Goal: Task Accomplishment & Management: Complete application form

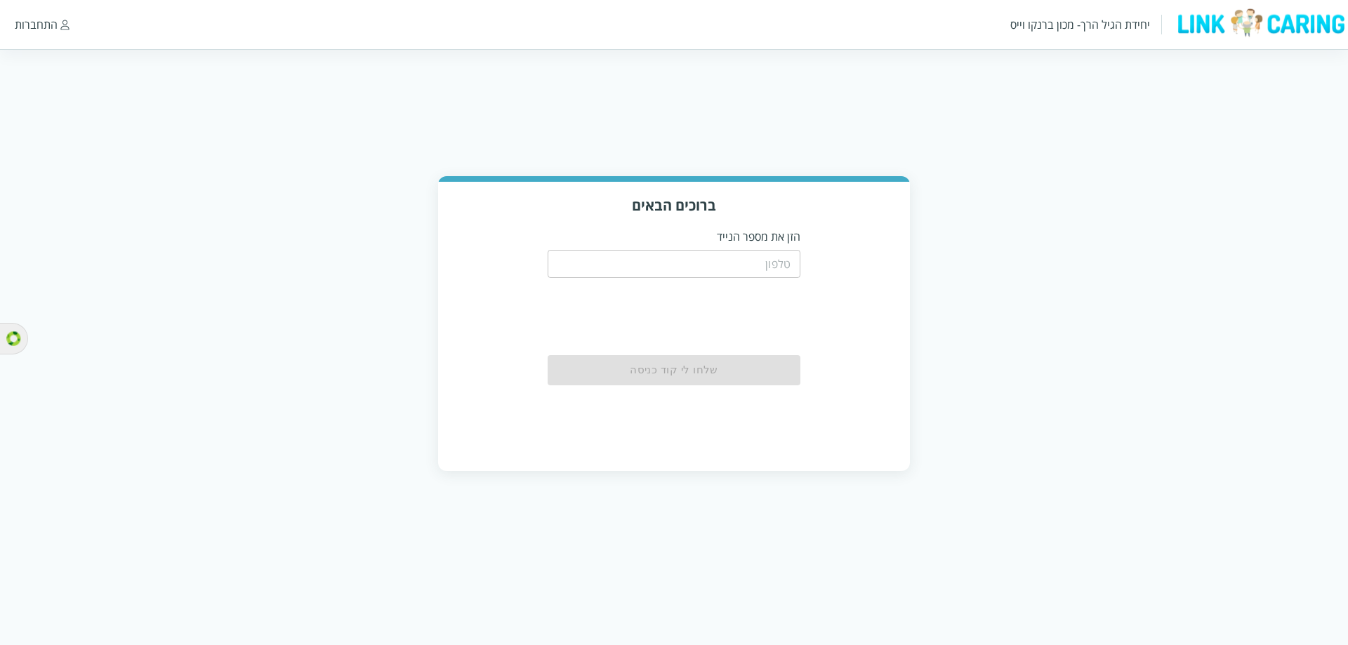
click at [698, 266] on input "tel" at bounding box center [673, 264] width 253 height 28
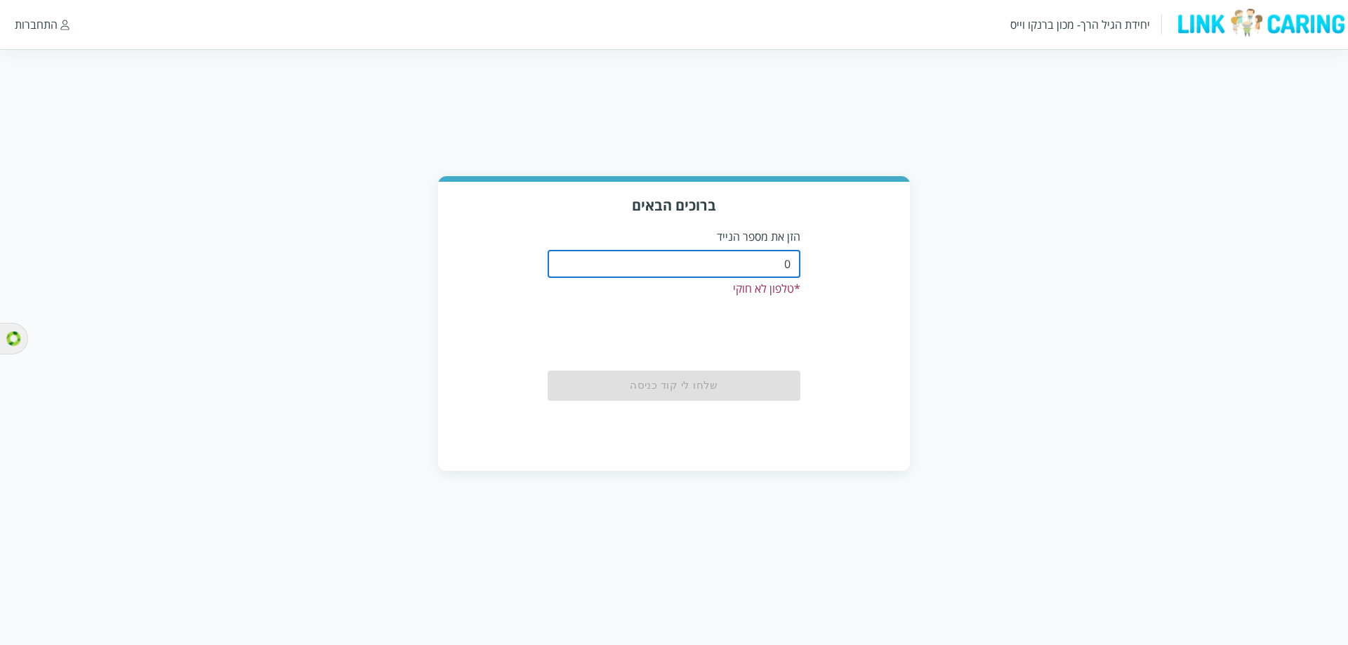
paste input "509111468"
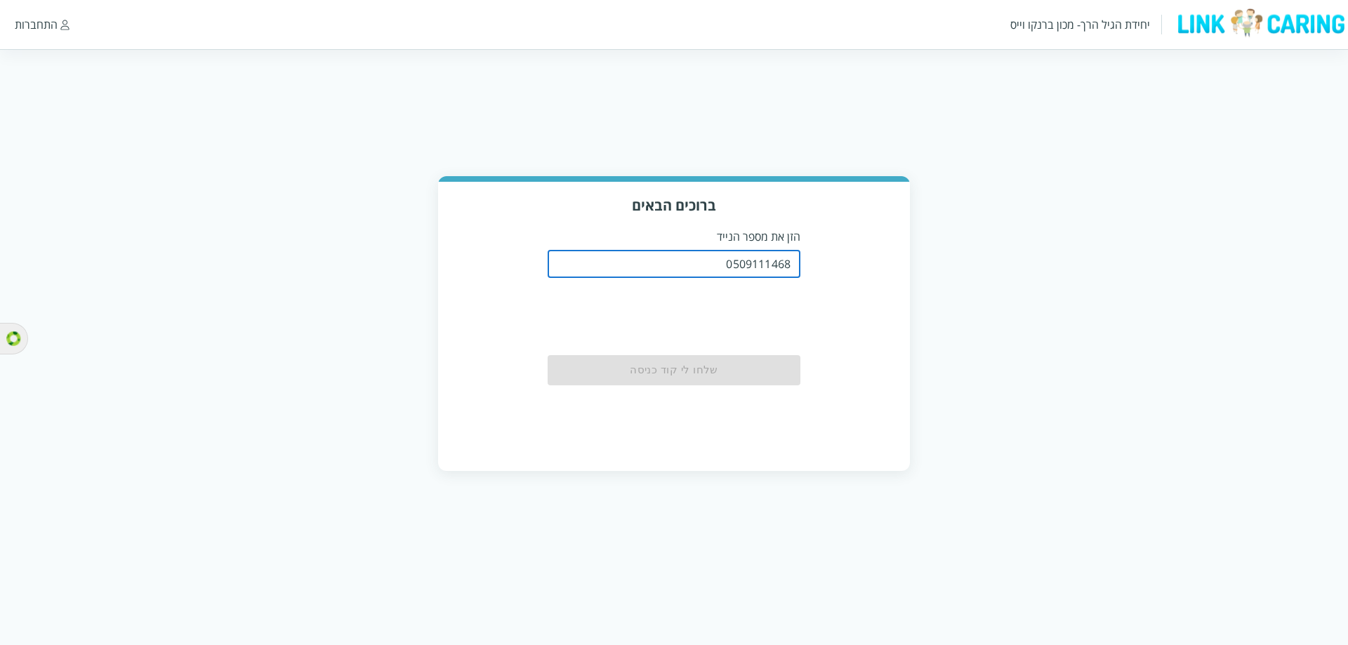
type input "0509111468"
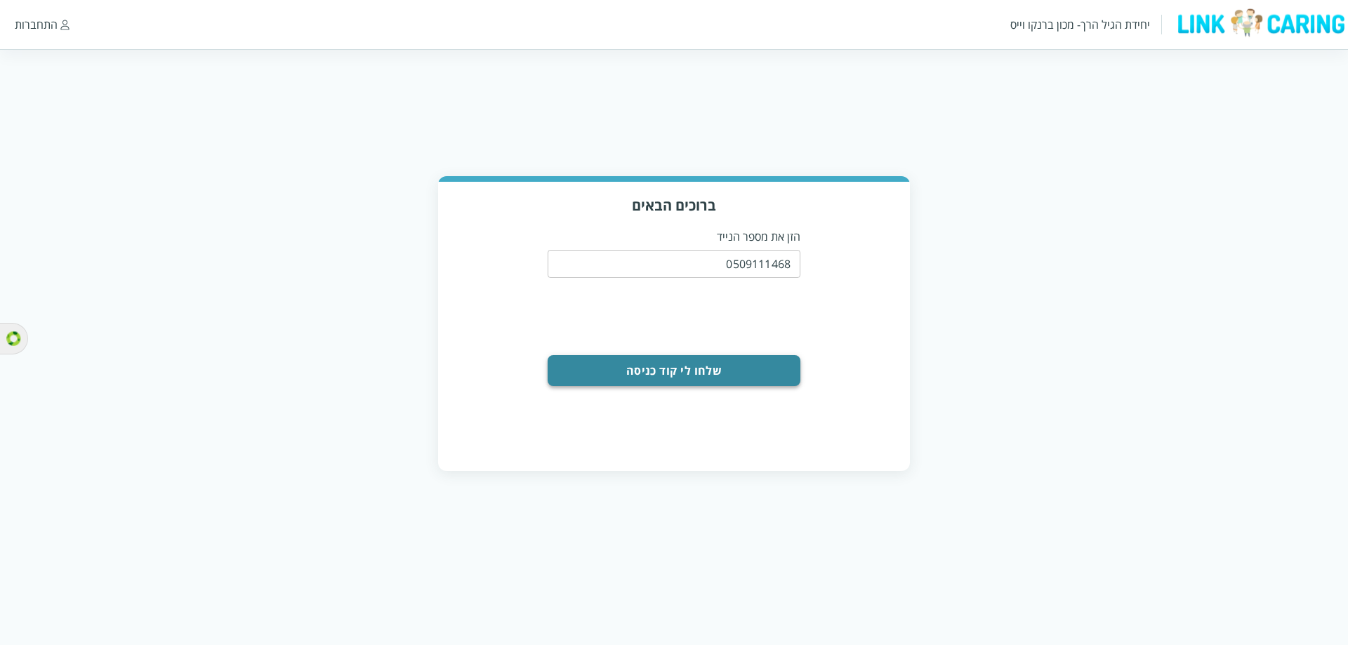
click at [679, 371] on button "שלחו לי קוד כניסה" at bounding box center [673, 370] width 253 height 31
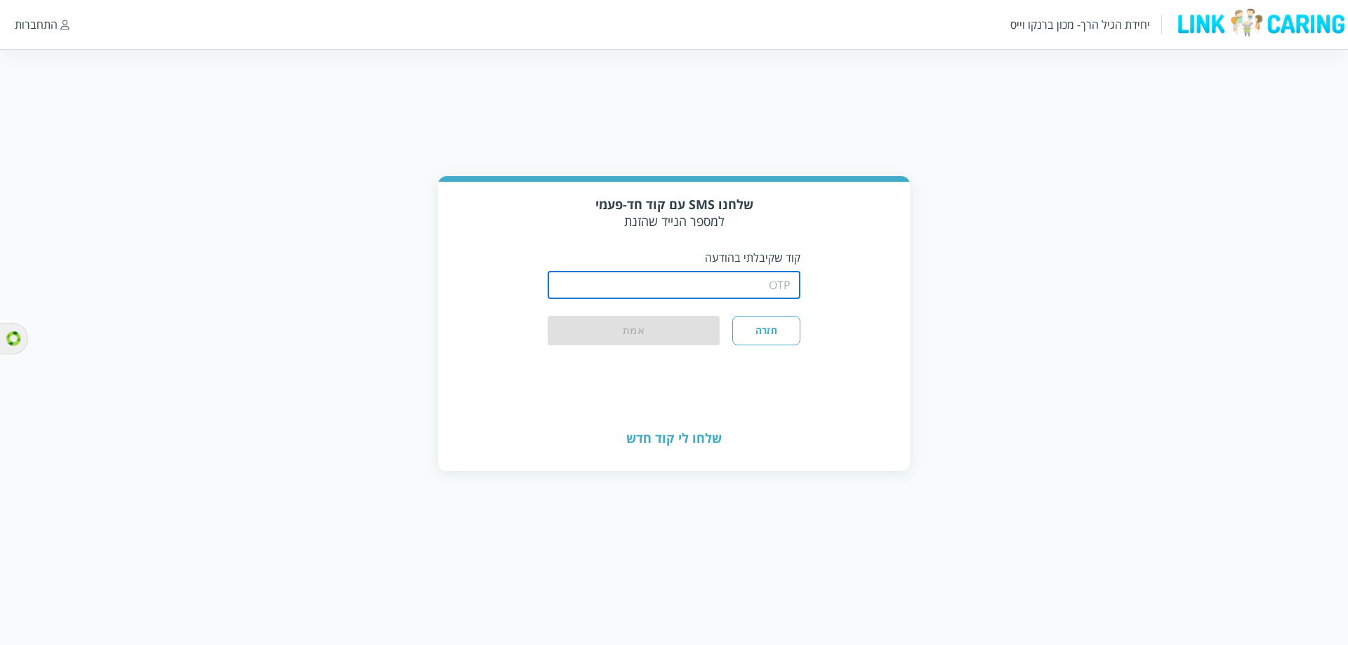
click at [736, 284] on input "string" at bounding box center [673, 285] width 253 height 28
type input "0326"
click at [623, 328] on button "אמת" at bounding box center [633, 331] width 172 height 31
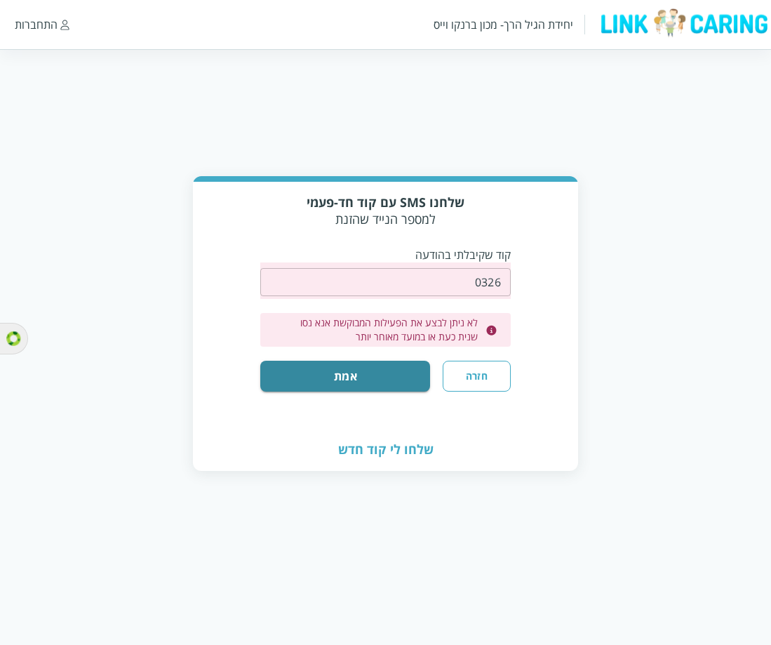
click at [495, 375] on button "חזרה" at bounding box center [476, 376] width 67 height 31
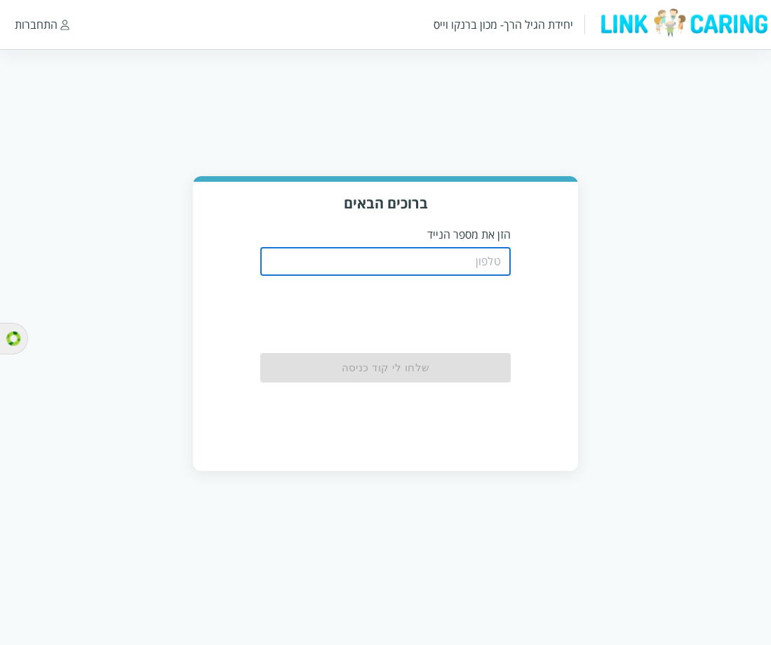
click at [399, 261] on input "tel" at bounding box center [385, 262] width 250 height 28
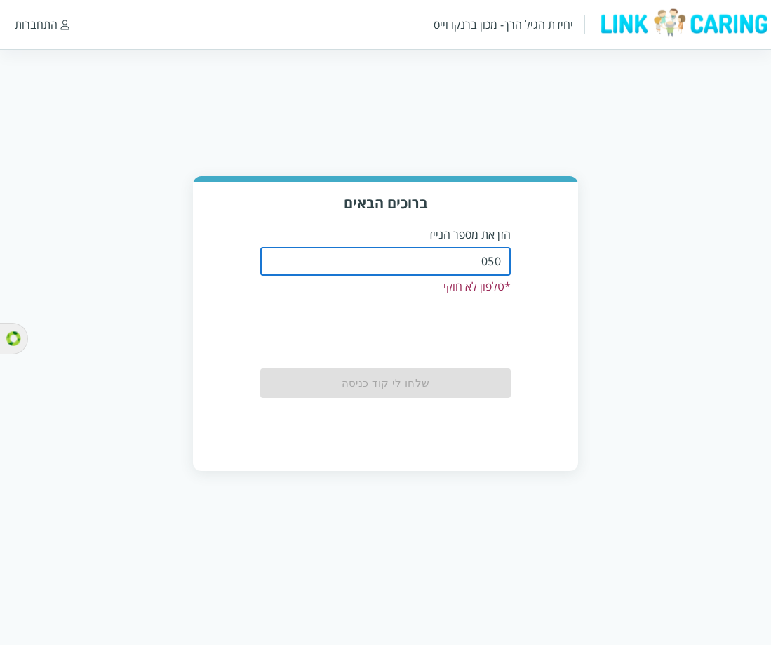
type input "0509111468"
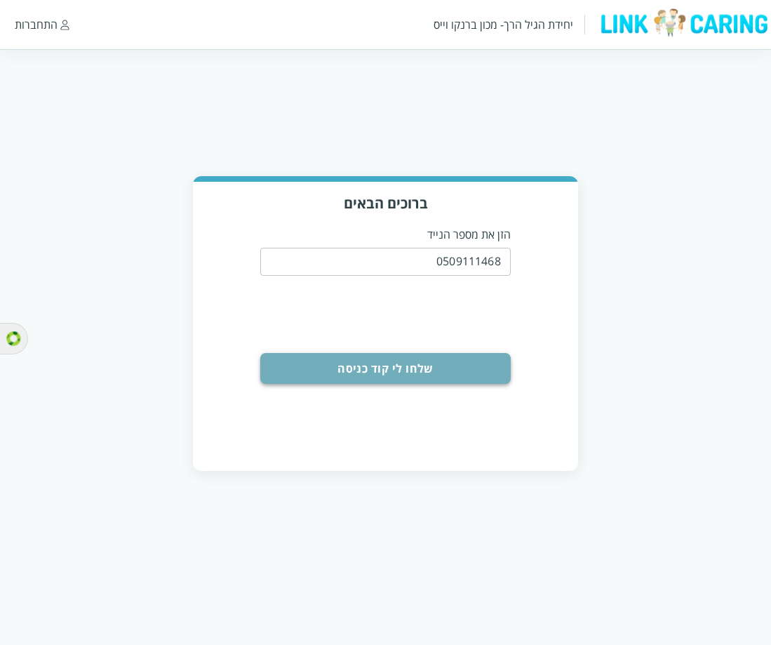
click at [397, 373] on button "שלחו לי קוד כניסה" at bounding box center [385, 368] width 250 height 31
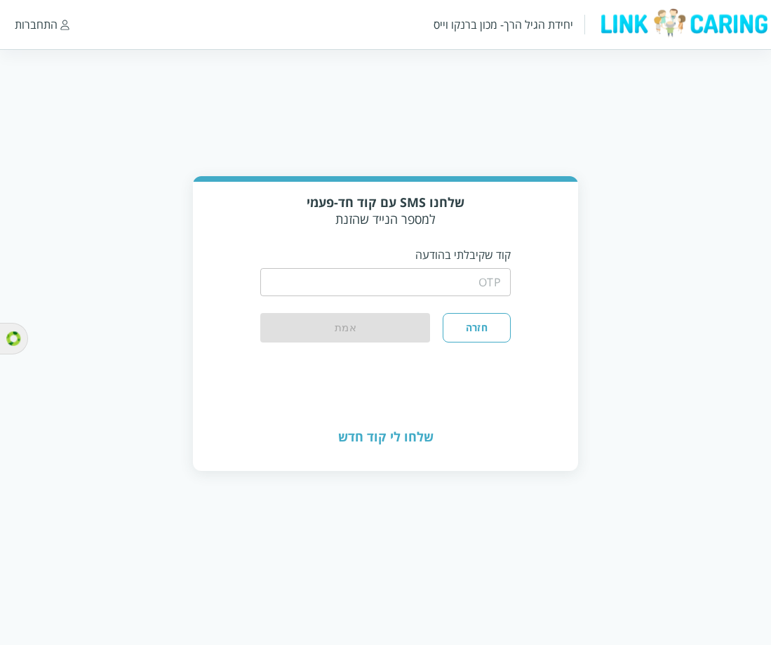
click at [413, 291] on input "string" at bounding box center [385, 282] width 250 height 28
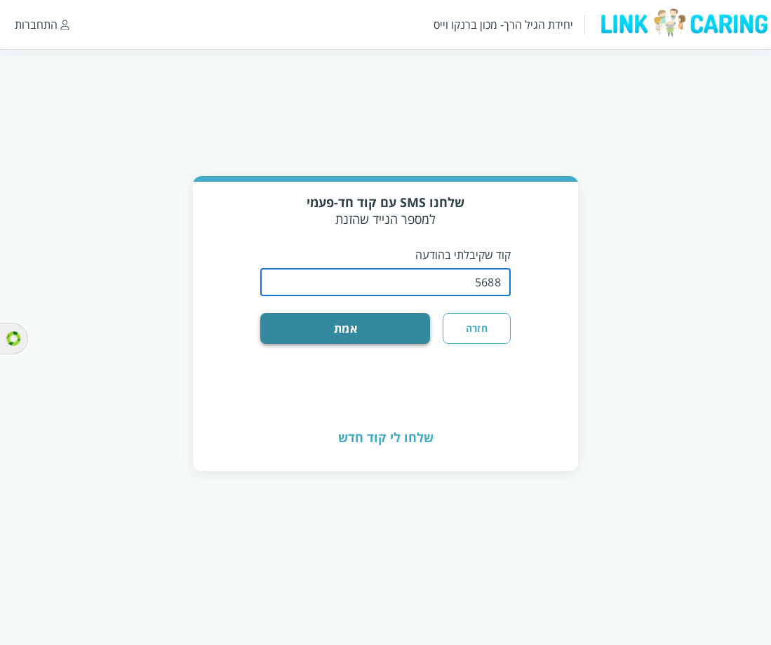
type input "5688"
click at [345, 327] on button "אמת" at bounding box center [345, 328] width 170 height 31
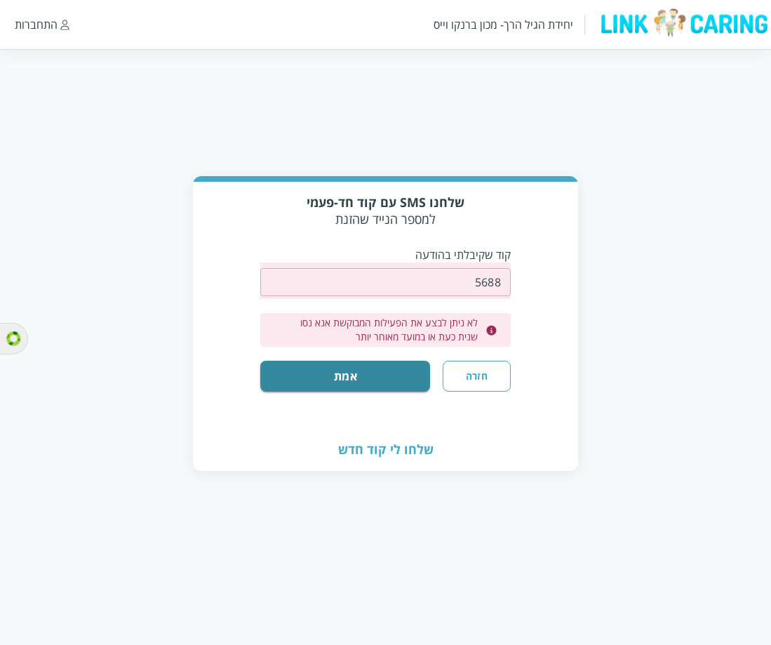
click at [500, 387] on button "חזרה" at bounding box center [476, 376] width 67 height 31
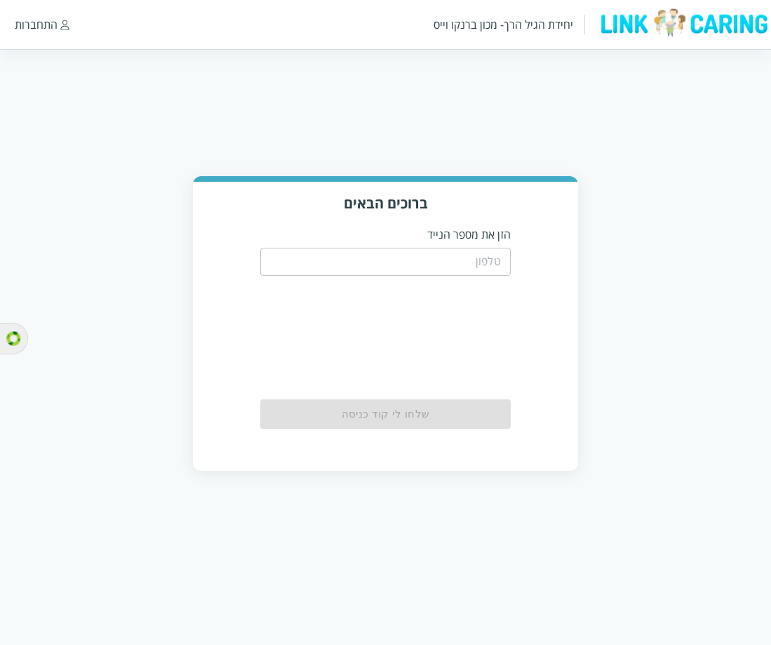
click at [487, 273] on input "tel" at bounding box center [385, 262] width 250 height 28
paste input "0509111468"
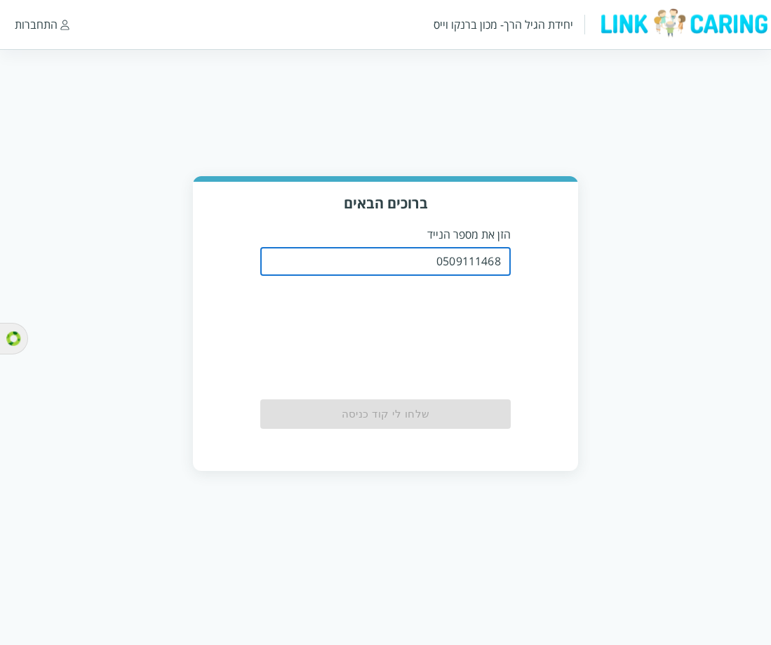
type input "0509111468"
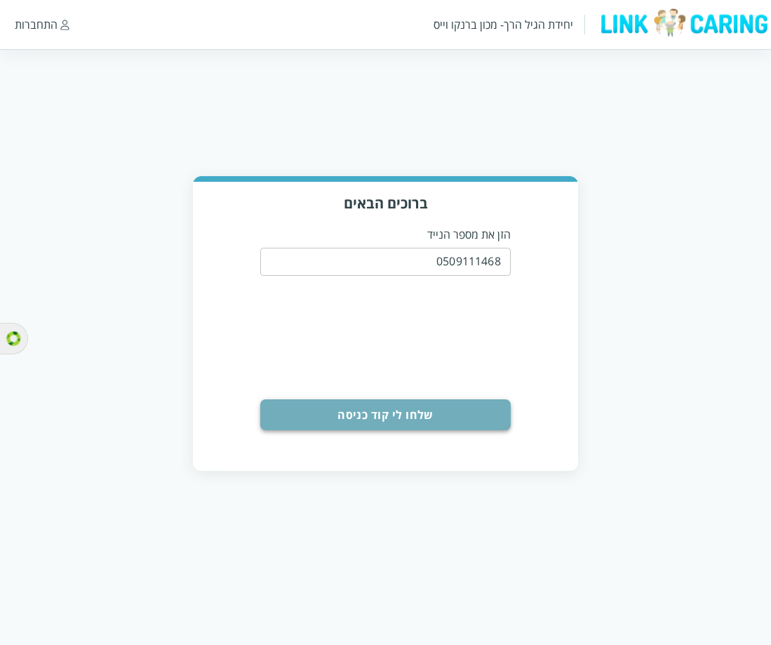
click at [378, 417] on button "שלחו לי קוד כניסה" at bounding box center [385, 414] width 250 height 31
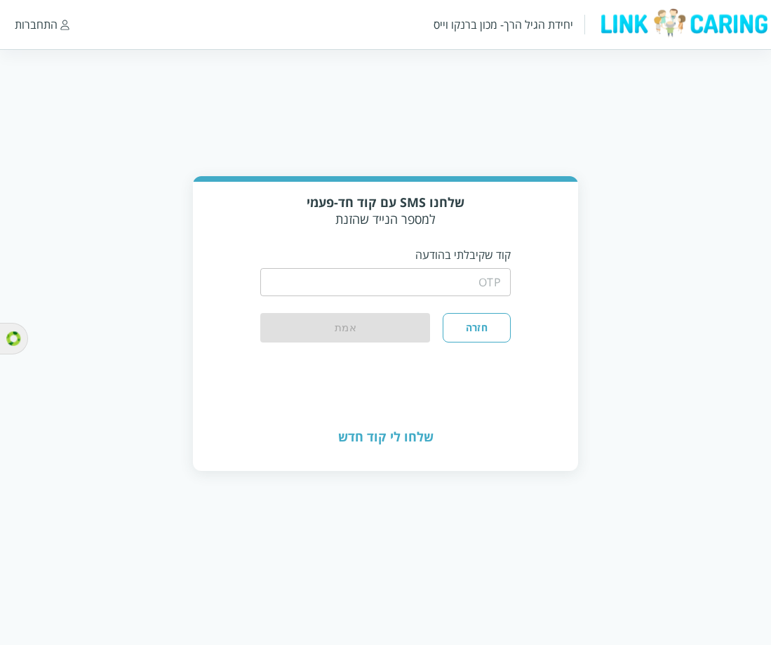
click at [376, 295] on input "string" at bounding box center [385, 282] width 250 height 28
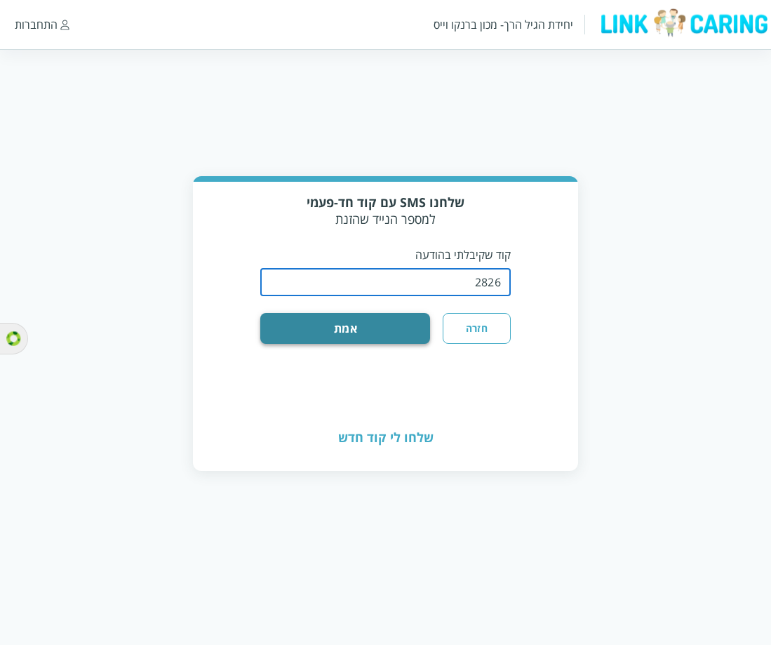
type input "2826"
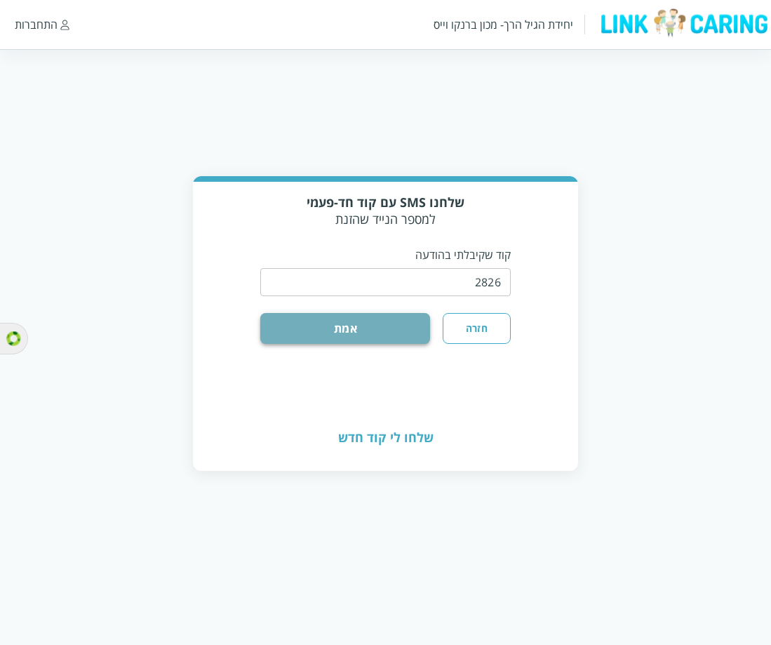
click at [389, 338] on button "אמת" at bounding box center [345, 328] width 170 height 31
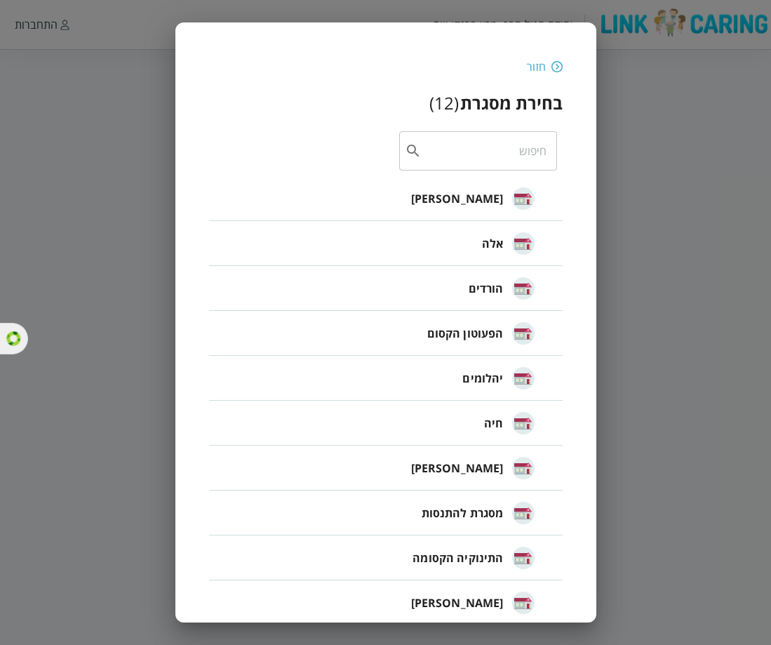
click at [468, 515] on span "מסגרת להתנסות" at bounding box center [463, 513] width 82 height 17
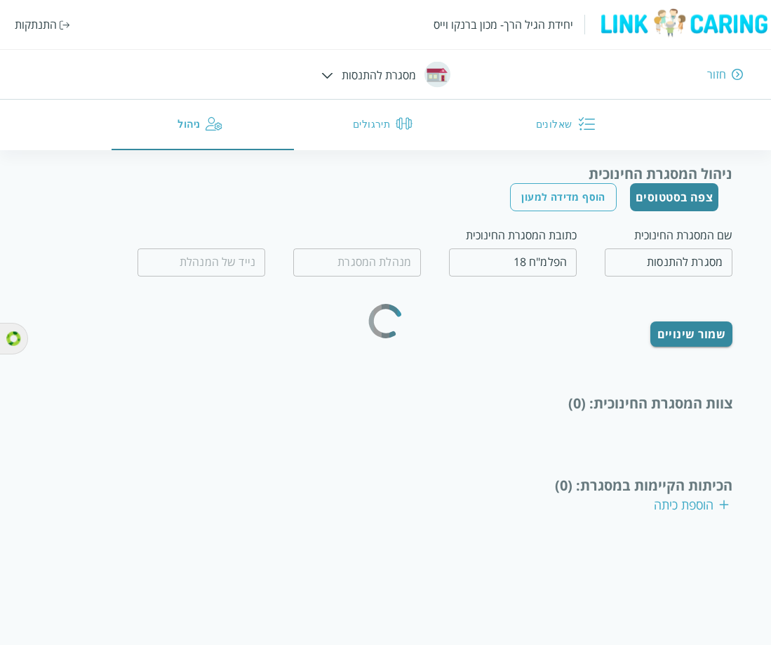
type input "מחיה נפשות"
type input "0532654456"
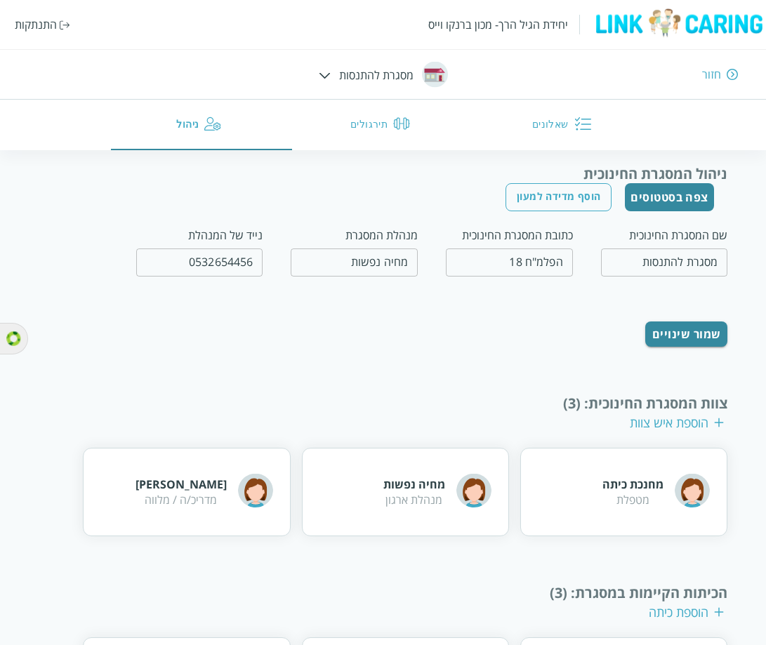
click at [329, 73] on img at bounding box center [325, 75] width 12 height 6
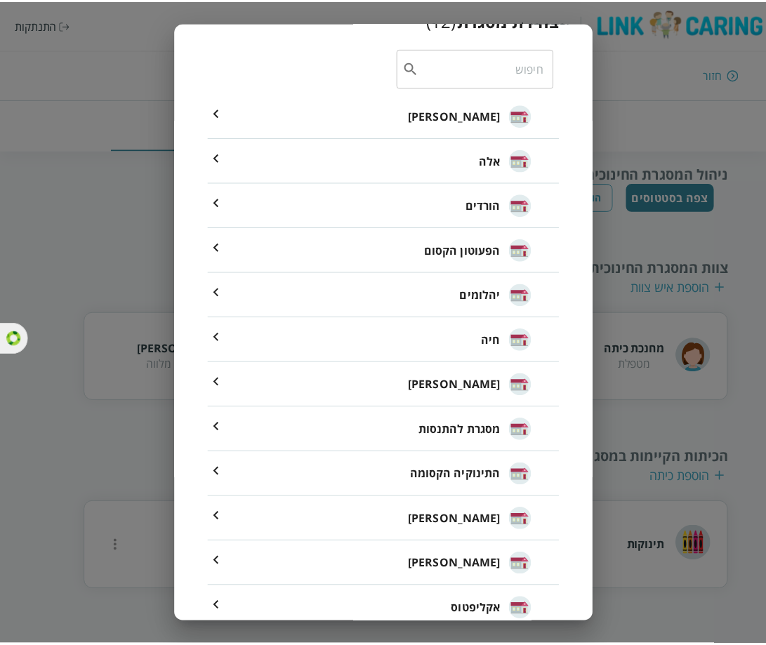
scroll to position [107, 0]
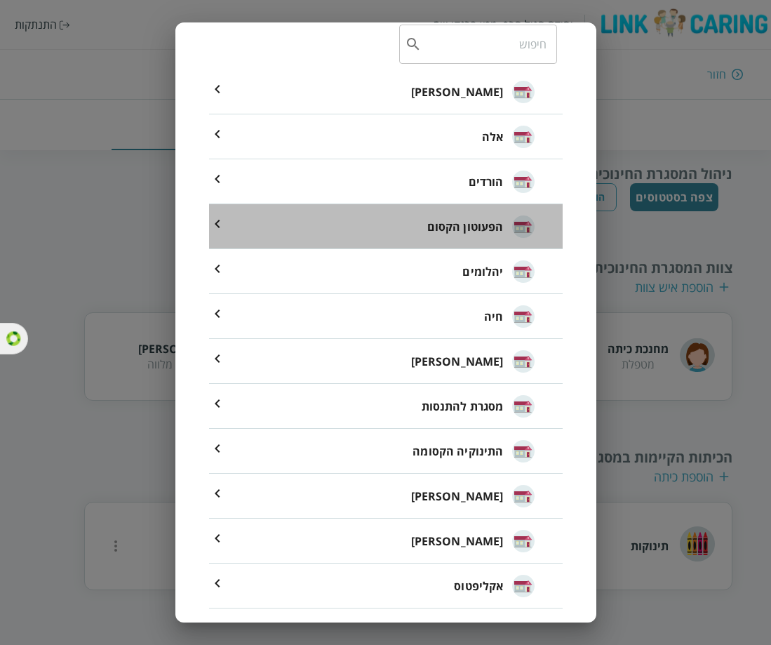
click at [450, 220] on span "הפעוטון הקסום" at bounding box center [465, 226] width 77 height 17
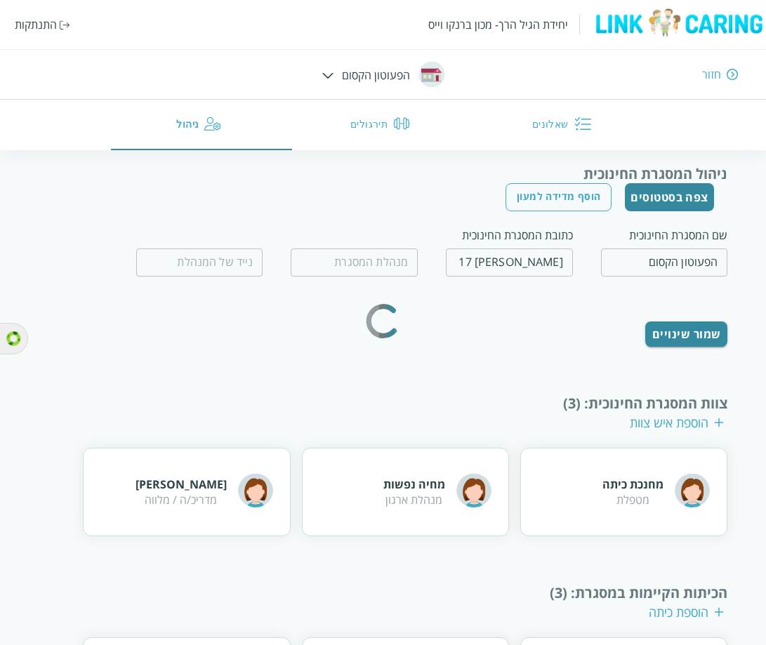
type input "יהלי בדיחי"
type input "0526121314"
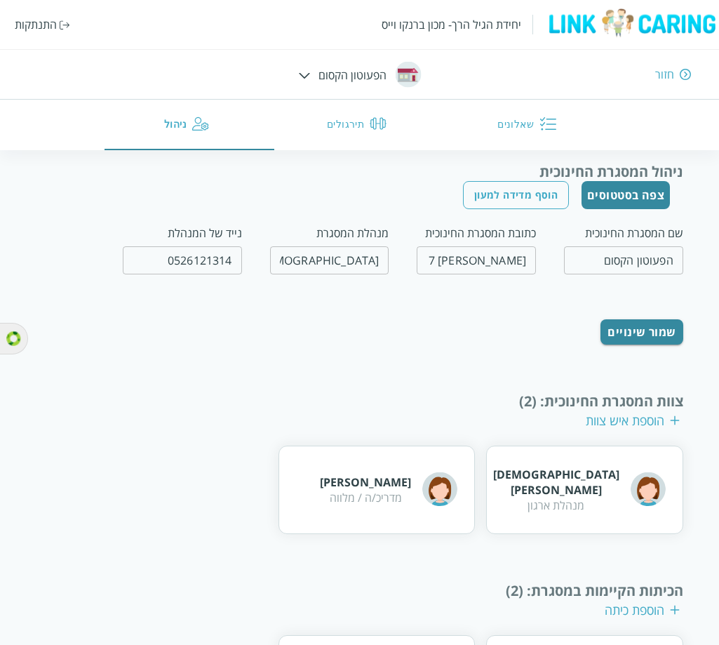
click at [53, 28] on div "התנתקות" at bounding box center [36, 24] width 42 height 15
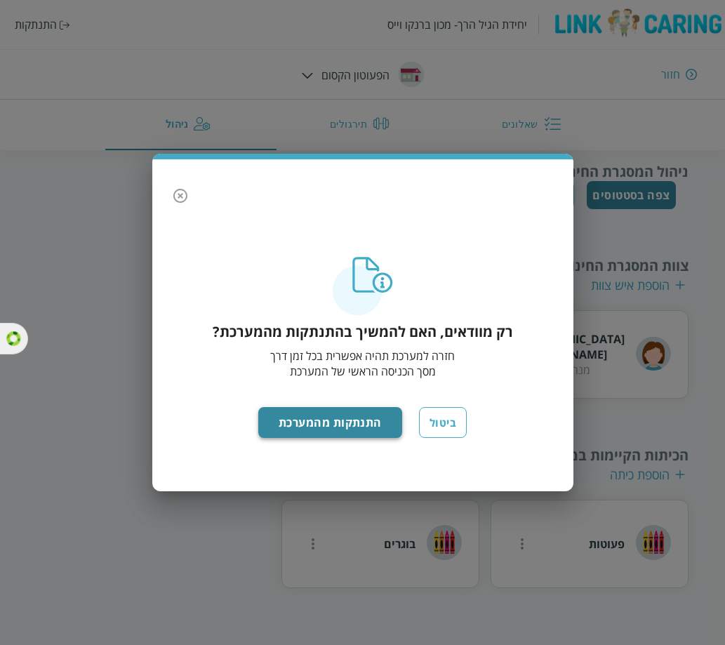
click at [318, 432] on button "התנתקות מהמערכת" at bounding box center [330, 422] width 144 height 31
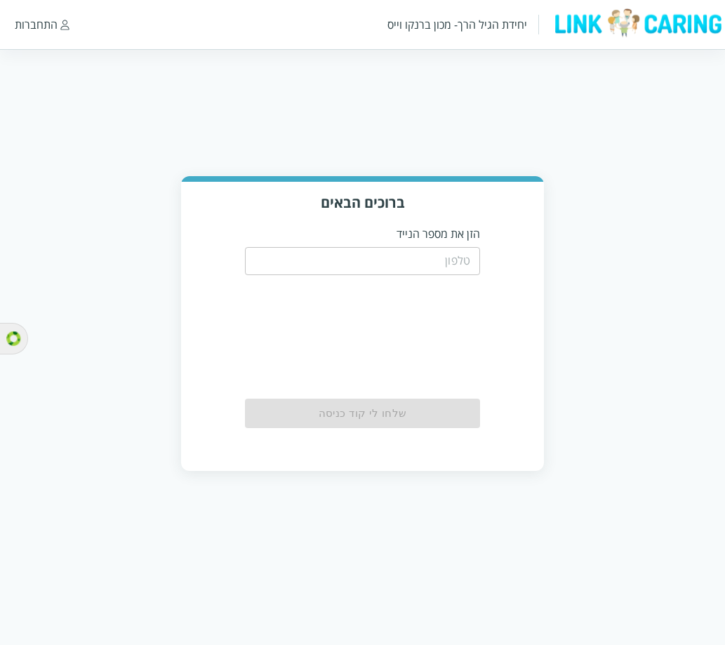
click at [460, 265] on input "tel" at bounding box center [362, 261] width 235 height 28
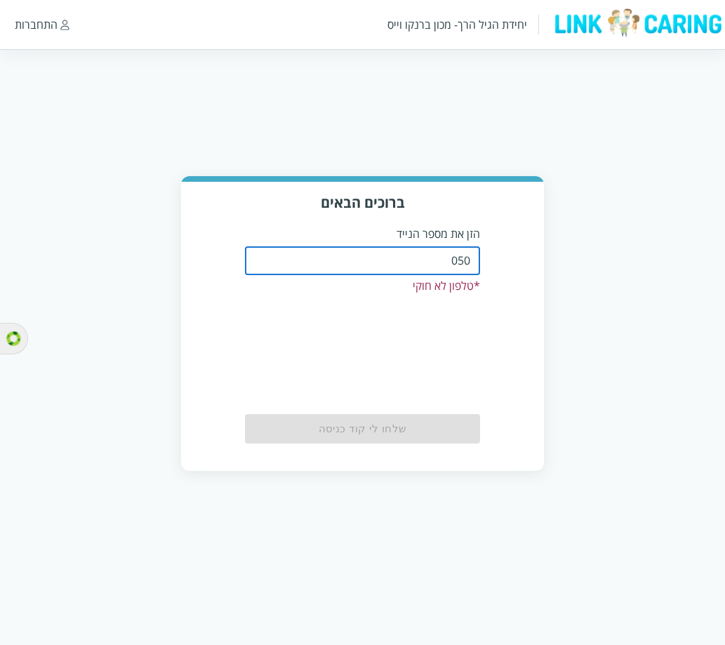
type input "0508805134"
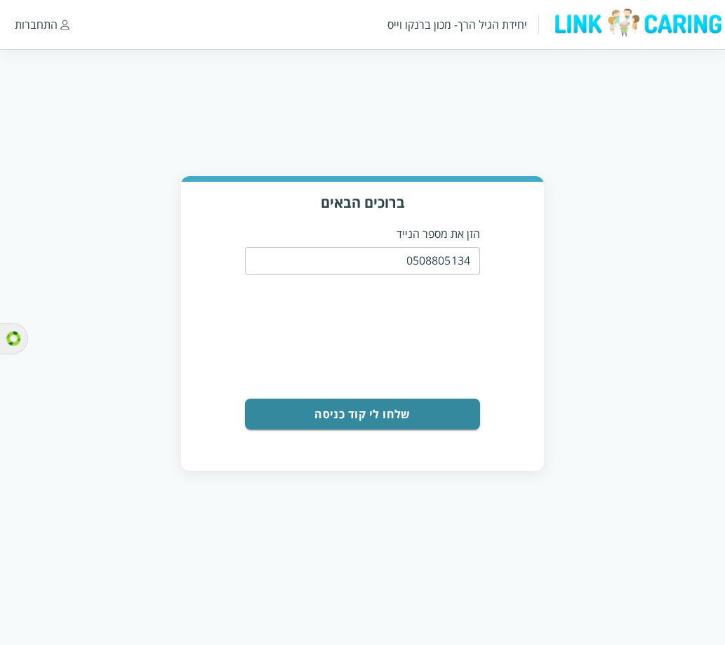
click at [366, 430] on div "ברוכים הבאים הזן את מספר הנייד 0508805134 ​ שלחו לי קוד כניסה" at bounding box center [362, 326] width 363 height 288
click at [366, 410] on button "שלחו לי קוד כניסה" at bounding box center [362, 414] width 235 height 31
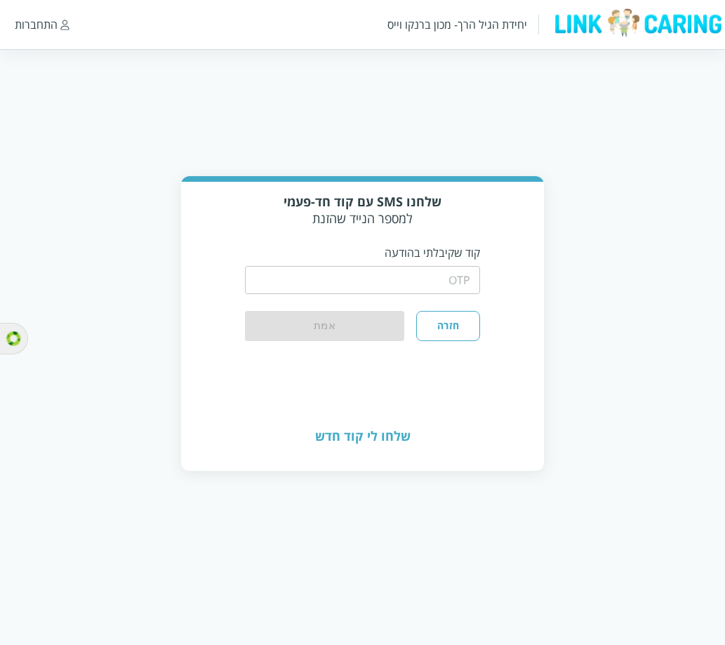
click at [444, 264] on div "​" at bounding box center [362, 278] width 235 height 36
click at [432, 279] on input "string" at bounding box center [362, 280] width 235 height 28
type input "1234"
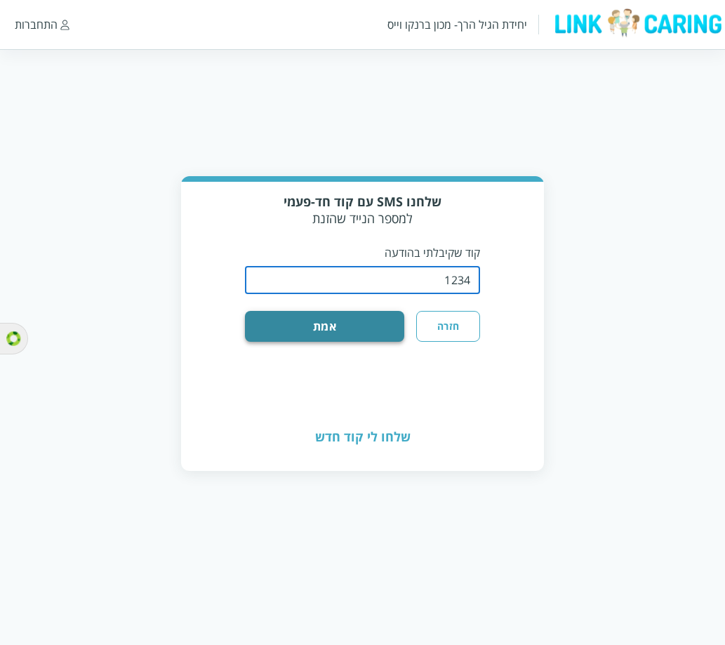
click at [296, 329] on button "אמת" at bounding box center [324, 326] width 159 height 31
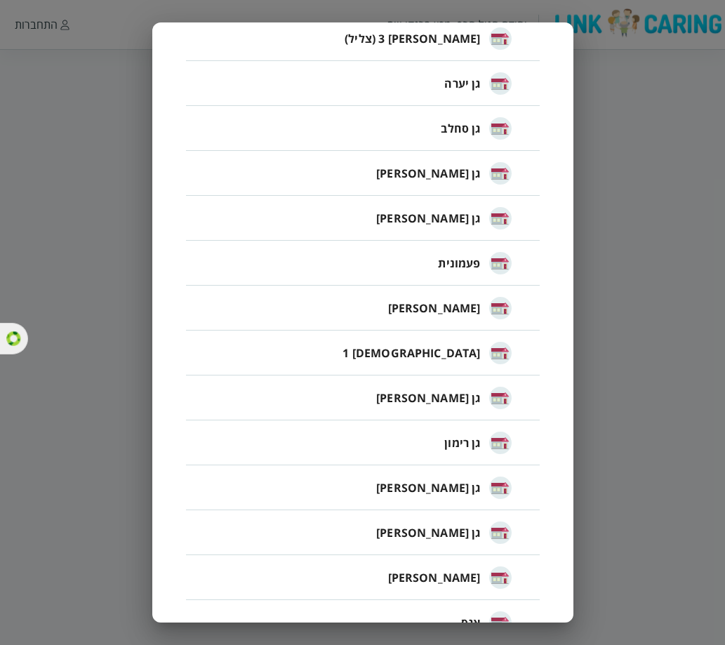
scroll to position [1409, 0]
